Goal: Transaction & Acquisition: Purchase product/service

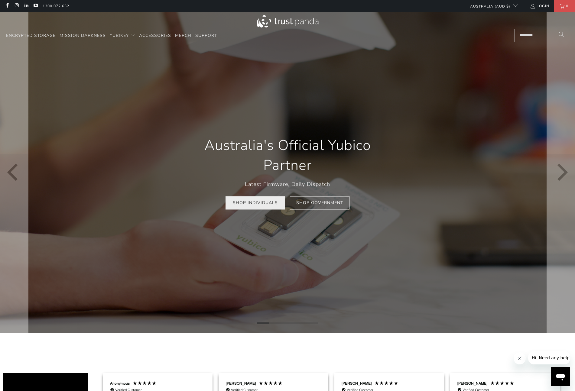
click at [248, 201] on link "Shop Individuals" at bounding box center [255, 203] width 60 height 14
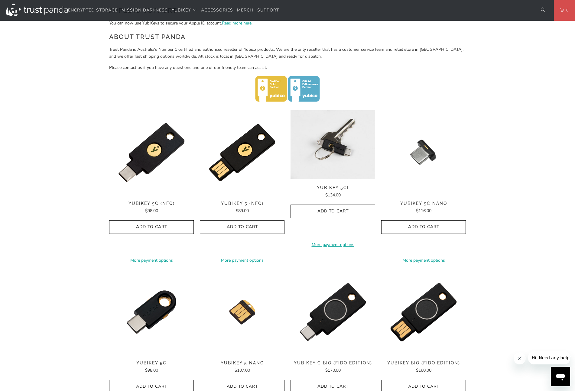
scroll to position [218, 0]
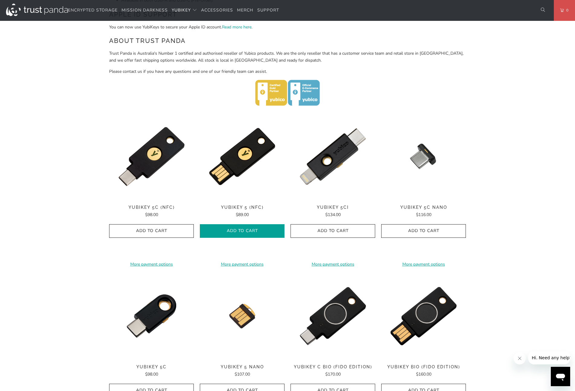
click at [242, 234] on icon "button" at bounding box center [242, 231] width 10 height 10
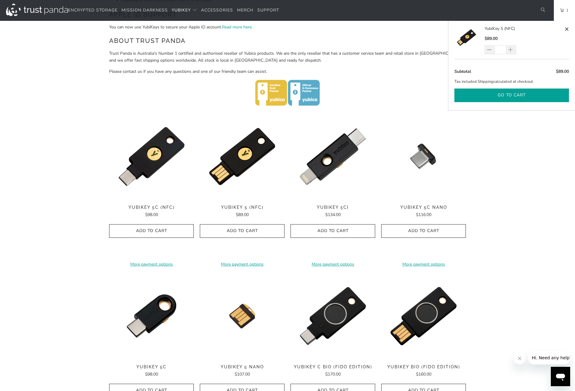
click at [498, 96] on button "Go to cart" at bounding box center [511, 96] width 115 height 14
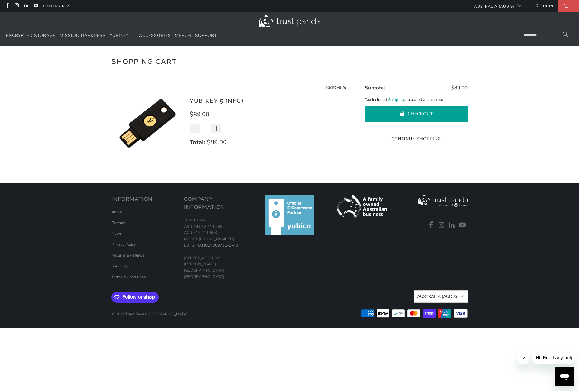
click at [409, 110] on button "Checkout" at bounding box center [416, 114] width 103 height 16
